Goal: Task Accomplishment & Management: Manage account settings

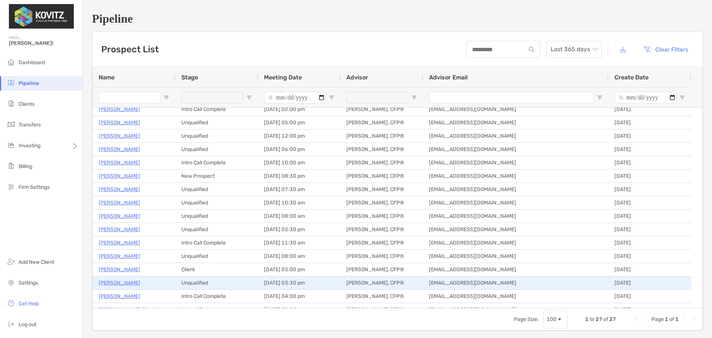
scroll to position [160, 0]
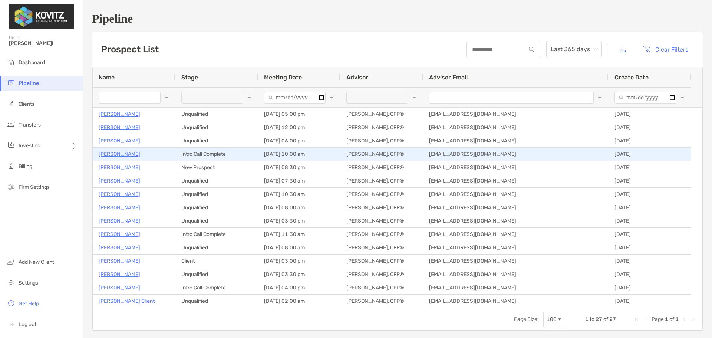
click at [118, 152] on p "[PERSON_NAME]" at bounding box center [120, 153] width 42 height 9
click at [112, 152] on p "[PERSON_NAME]" at bounding box center [120, 153] width 42 height 9
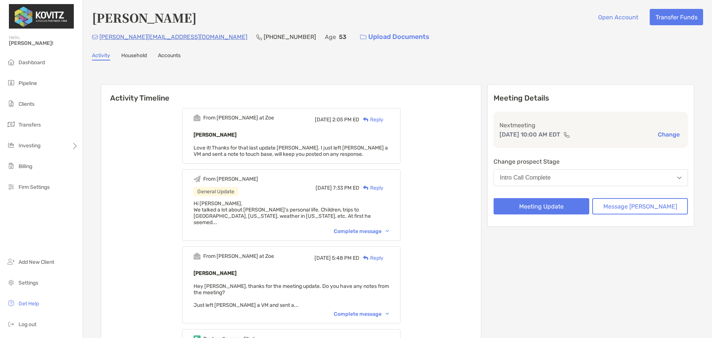
click at [366, 228] on div "Complete message" at bounding box center [361, 231] width 55 height 6
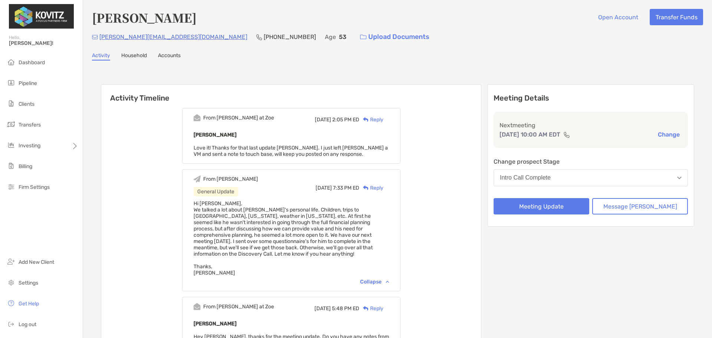
click at [388, 58] on div "Activity Household Accounts" at bounding box center [397, 56] width 611 height 8
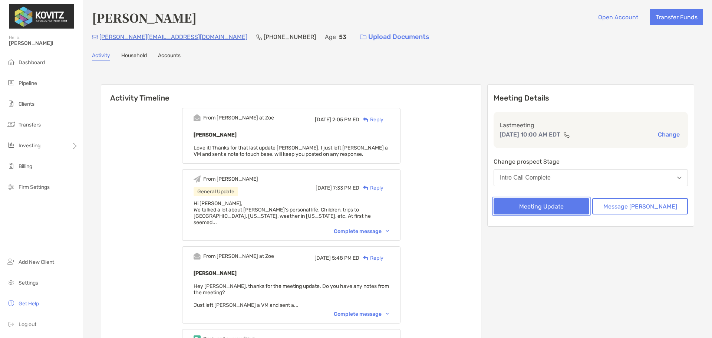
click at [572, 204] on button "Meeting Update" at bounding box center [542, 206] width 96 height 16
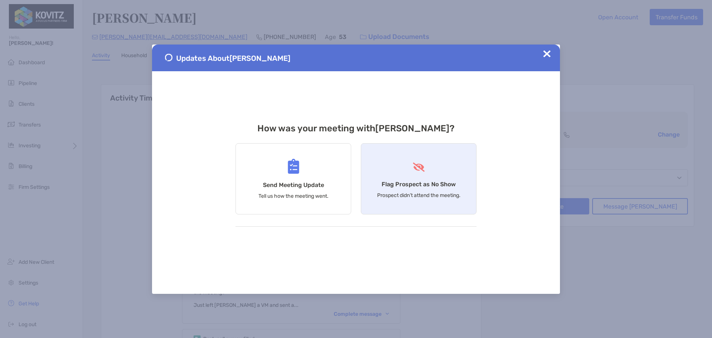
click at [405, 170] on div "Flag Prospect as No Show Prospect didn’t attend the meeting." at bounding box center [419, 178] width 116 height 71
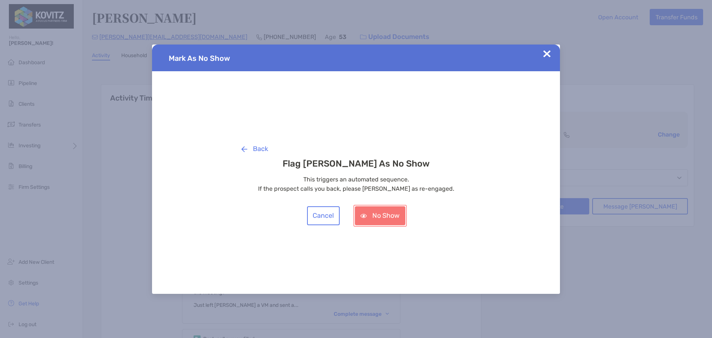
click at [384, 207] on button "No Show" at bounding box center [380, 215] width 50 height 19
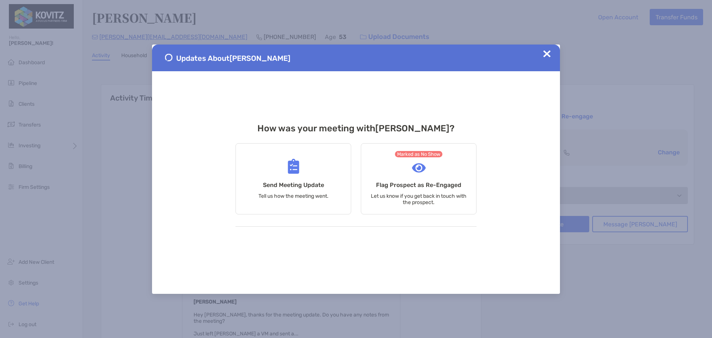
click at [548, 52] on img at bounding box center [546, 53] width 7 height 7
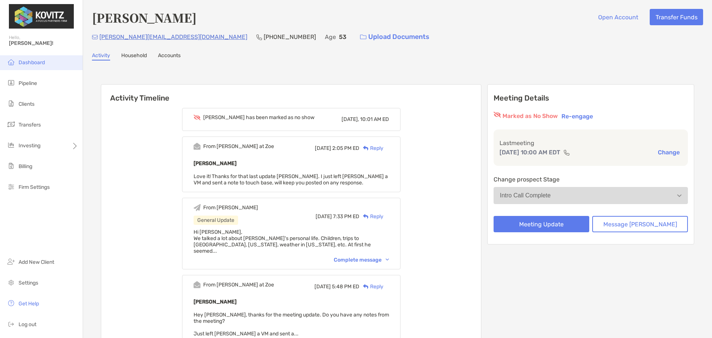
click at [36, 57] on li "Dashboard" at bounding box center [41, 62] width 83 height 15
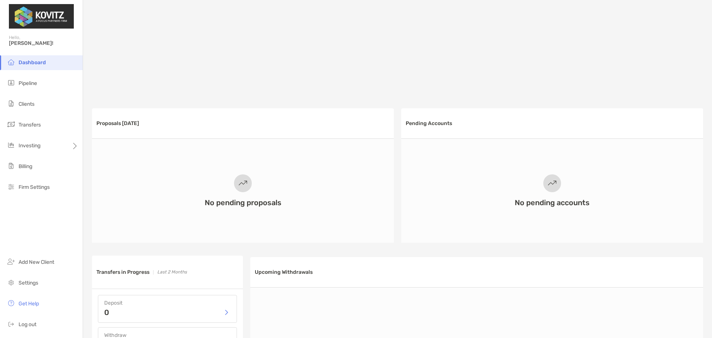
scroll to position [148, 0]
